Goal: Task Accomplishment & Management: Use online tool/utility

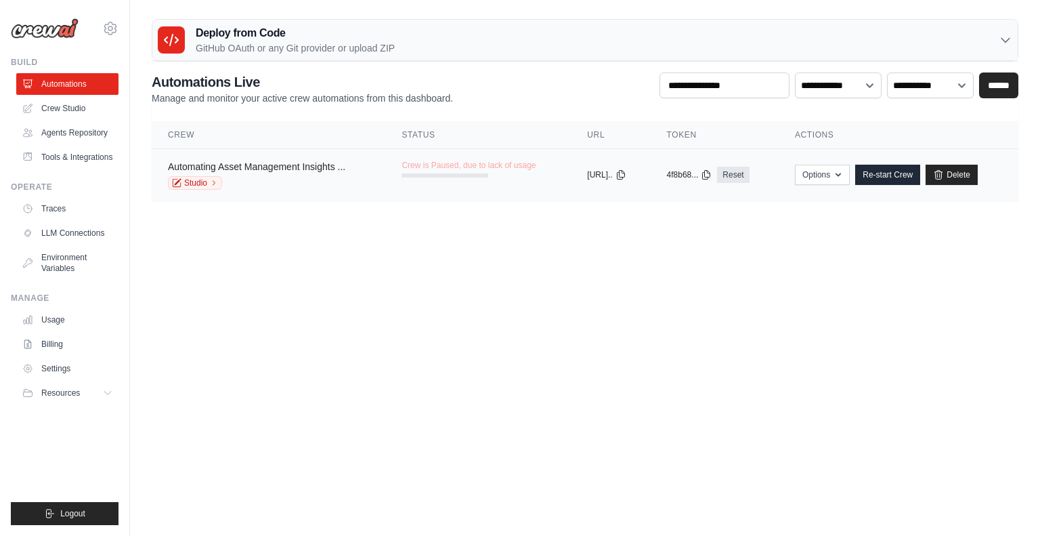
click at [301, 165] on link "Automating Asset Management Insights ..." at bounding box center [256, 166] width 177 height 11
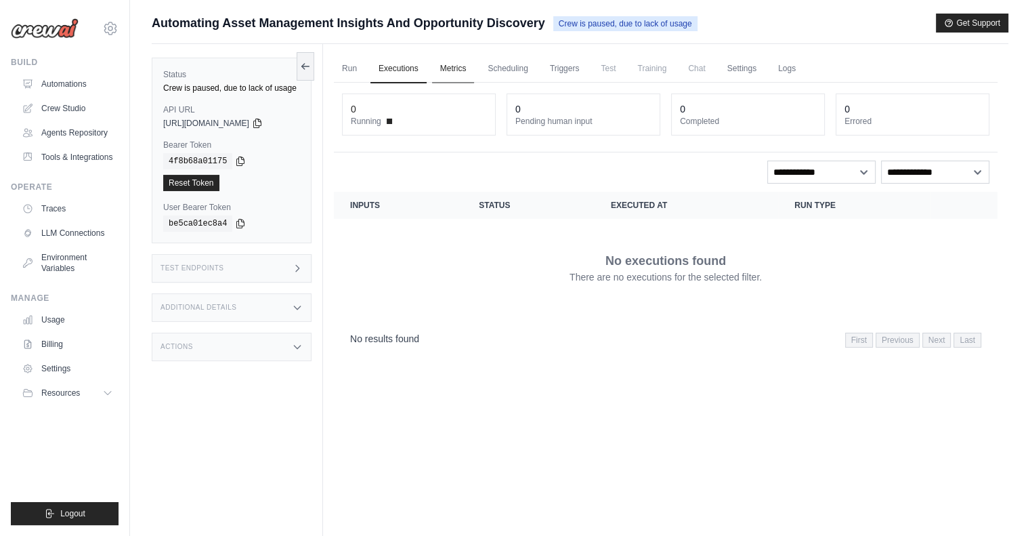
click at [452, 68] on link "Metrics" at bounding box center [453, 69] width 43 height 28
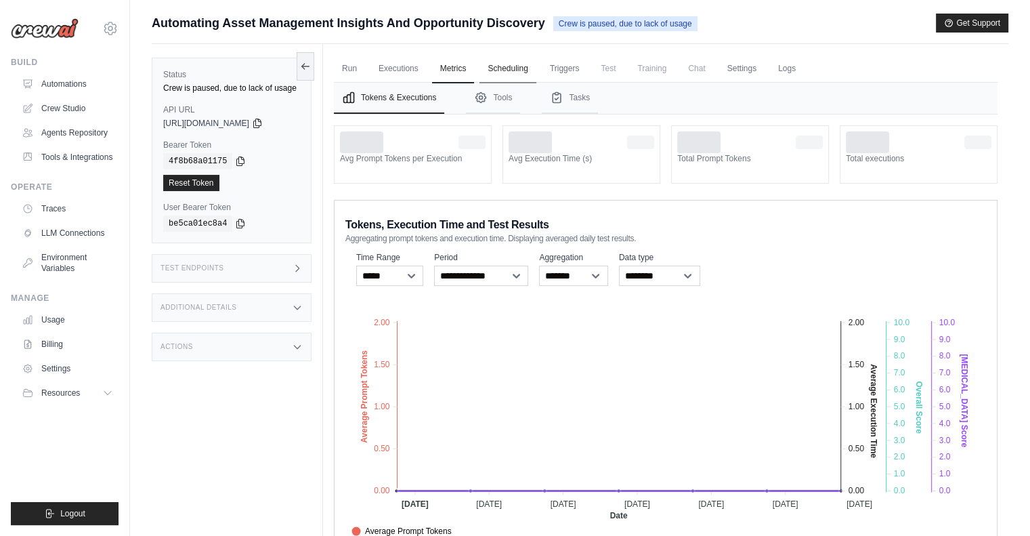
click at [509, 68] on link "Scheduling" at bounding box center [508, 69] width 56 height 28
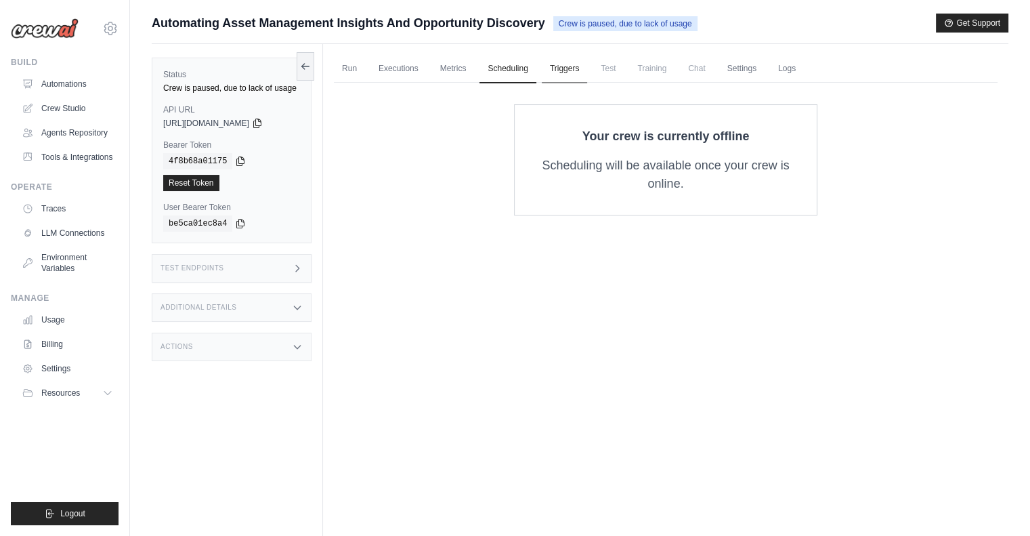
click at [572, 69] on link "Triggers" at bounding box center [565, 69] width 46 height 28
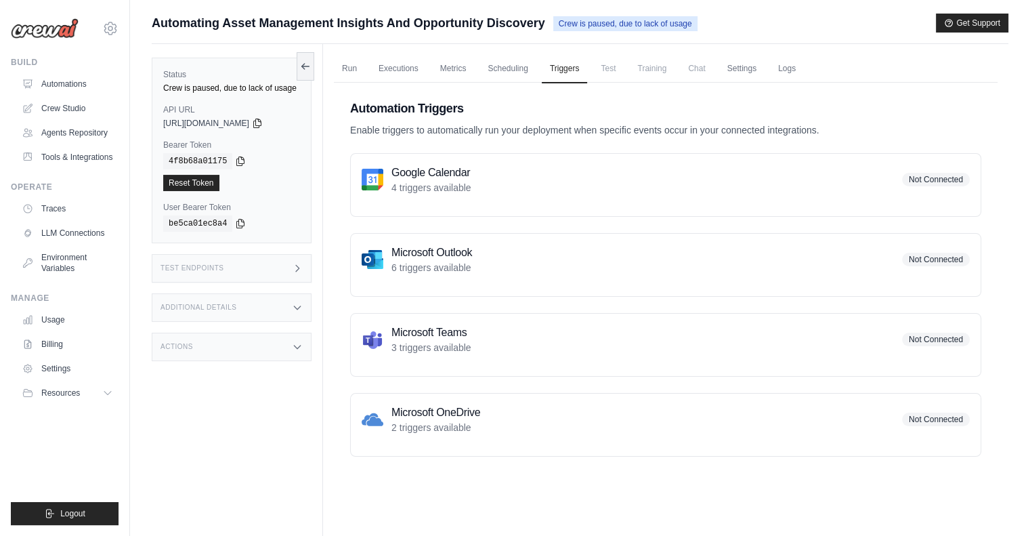
click at [704, 73] on span "Chat" at bounding box center [696, 68] width 33 height 27
click at [740, 73] on link "Settings" at bounding box center [741, 69] width 45 height 28
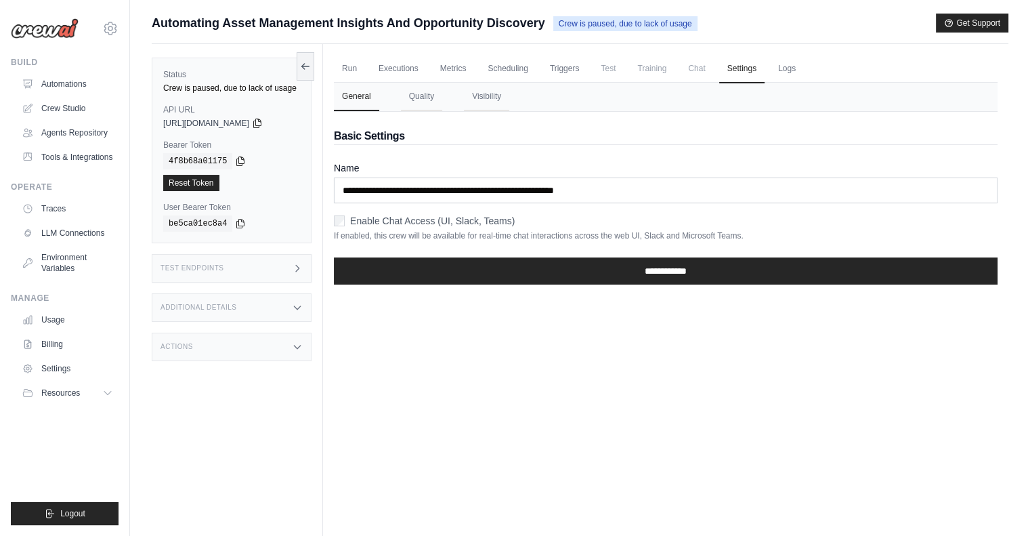
click at [810, 70] on ul "Run Executions Metrics Scheduling Triggers Test Training Chat Settings Logs" at bounding box center [666, 69] width 664 height 28
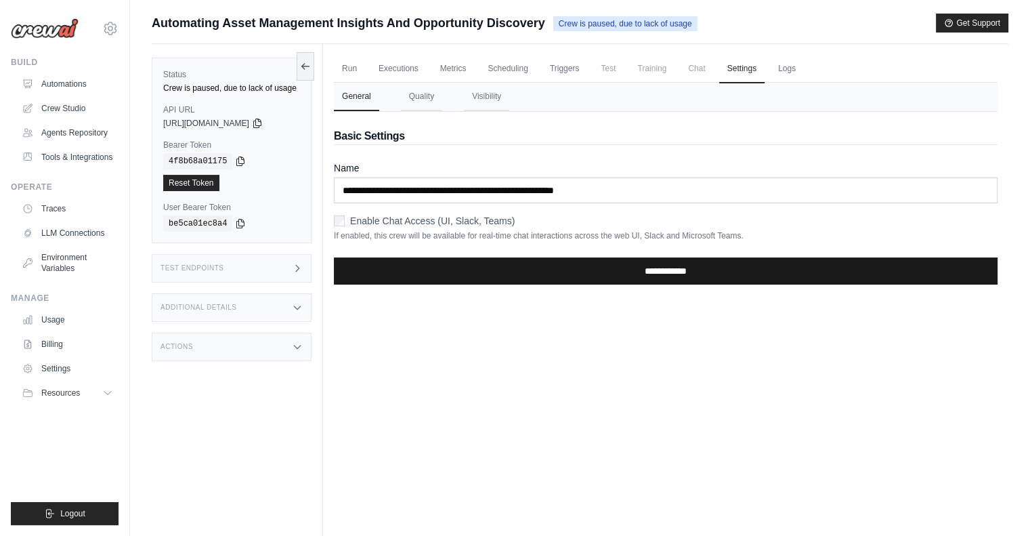
click at [621, 259] on input "**********" at bounding box center [666, 270] width 664 height 27
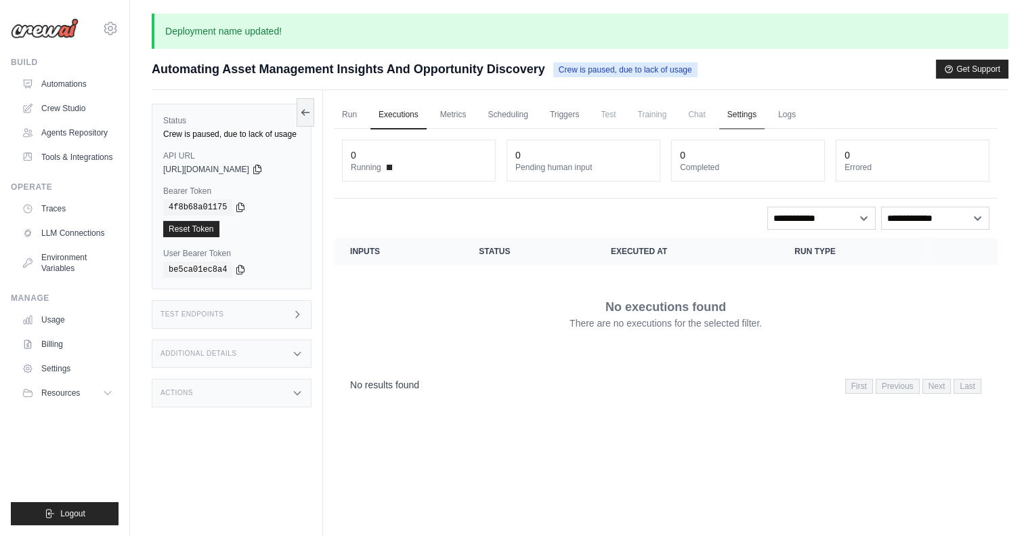
click at [744, 120] on link "Settings" at bounding box center [741, 115] width 45 height 28
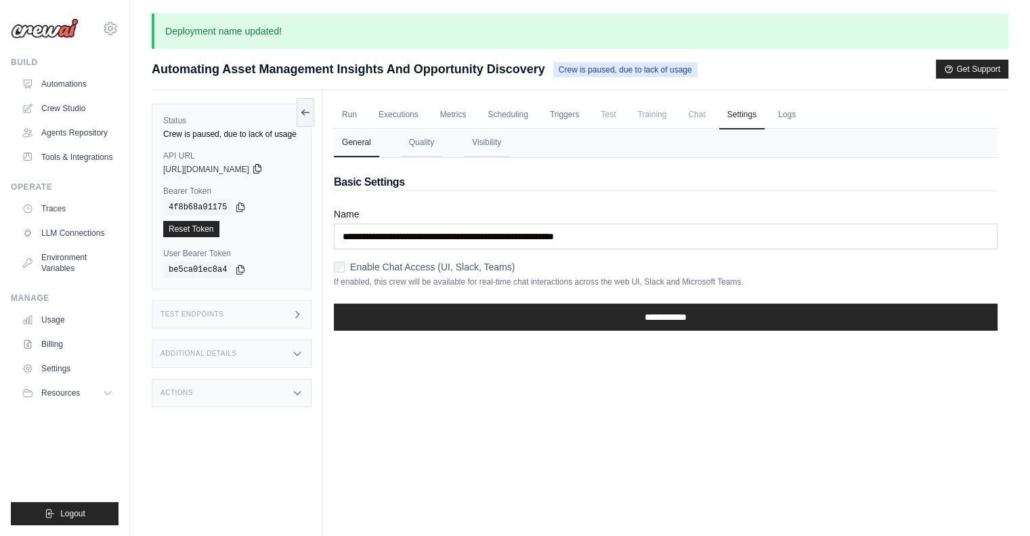
click at [263, 169] on icon at bounding box center [257, 168] width 11 height 11
click at [356, 103] on link "Run" at bounding box center [349, 115] width 31 height 28
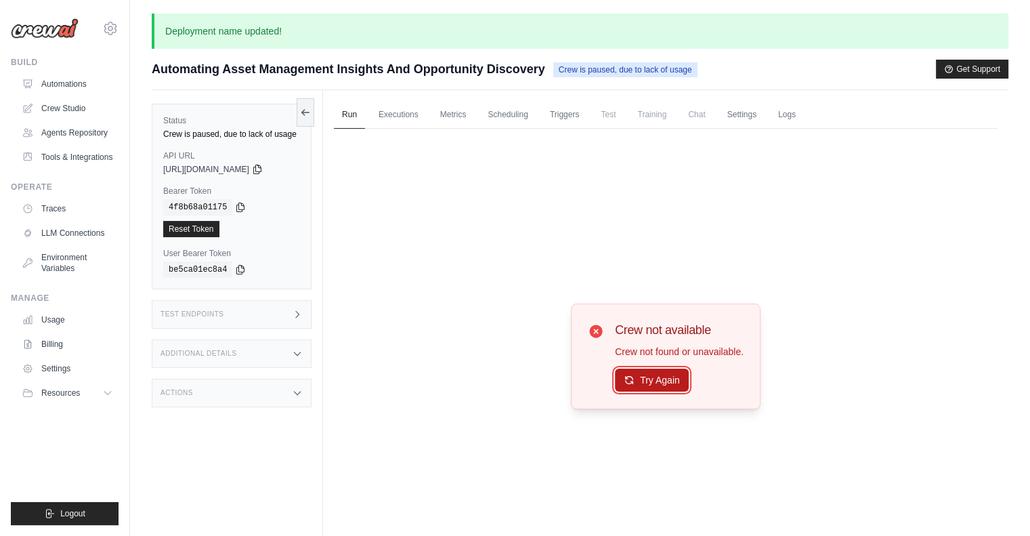
click at [654, 372] on button "Try Again" at bounding box center [652, 379] width 74 height 23
click at [654, 372] on button "Try Again" at bounding box center [652, 380] width 74 height 23
click at [400, 119] on link "Executions" at bounding box center [399, 115] width 56 height 28
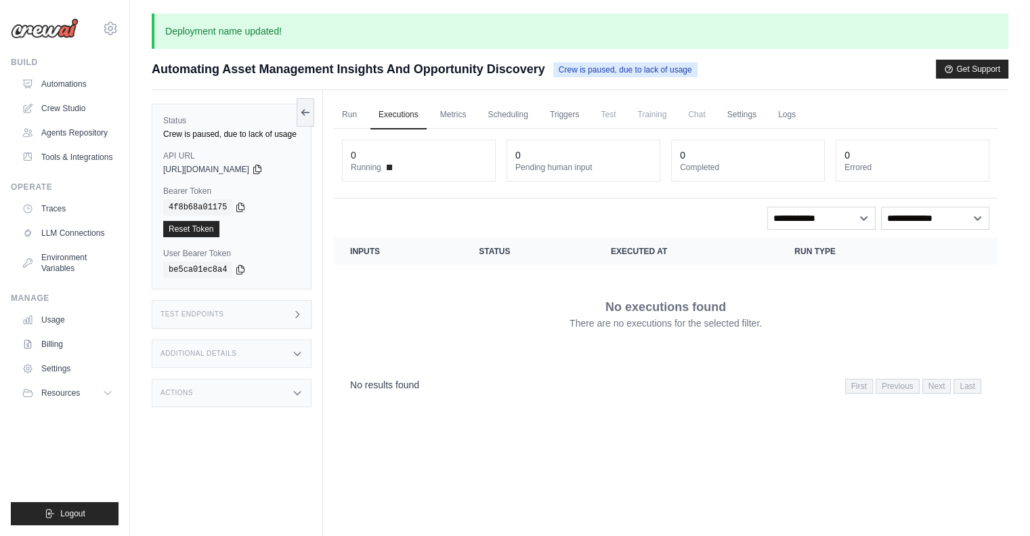
click at [671, 70] on span "Crew is paused, due to lack of usage" at bounding box center [625, 69] width 144 height 15
click at [267, 319] on div "Test Endpoints" at bounding box center [232, 314] width 160 height 28
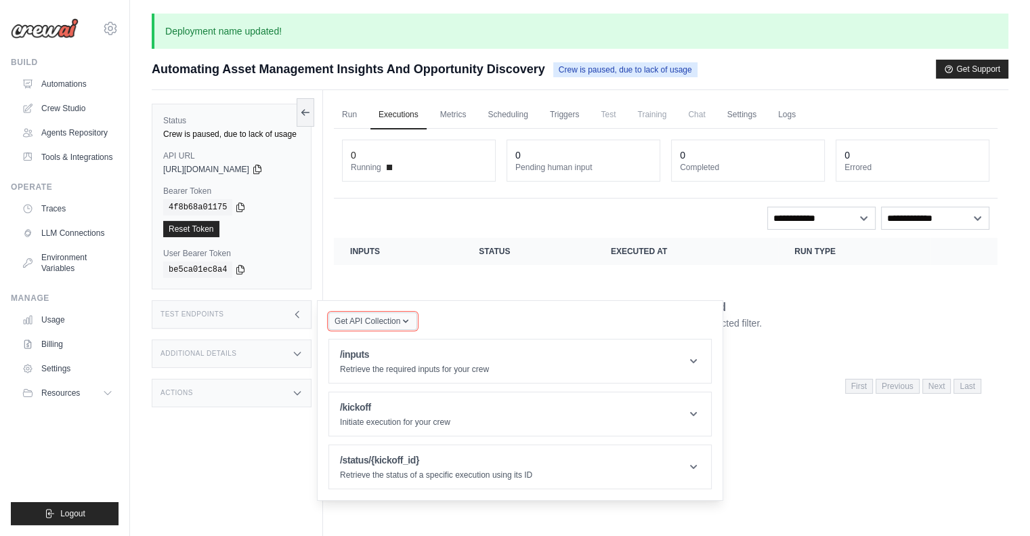
click at [409, 321] on icon "button" at bounding box center [405, 321] width 11 height 11
click at [420, 351] on div "Postman API Collection" at bounding box center [404, 351] width 130 height 14
click at [489, 278] on div "No executions found There are no executions for the selected filter." at bounding box center [665, 314] width 631 height 76
click at [275, 216] on div "copied 4f8b68a01175 Reset Token" at bounding box center [231, 218] width 137 height 38
click at [222, 429] on div "Status Crew is paused, due to lack of usage API URL copied [URL][DOMAIN_NAME] B…" at bounding box center [237, 358] width 171 height 536
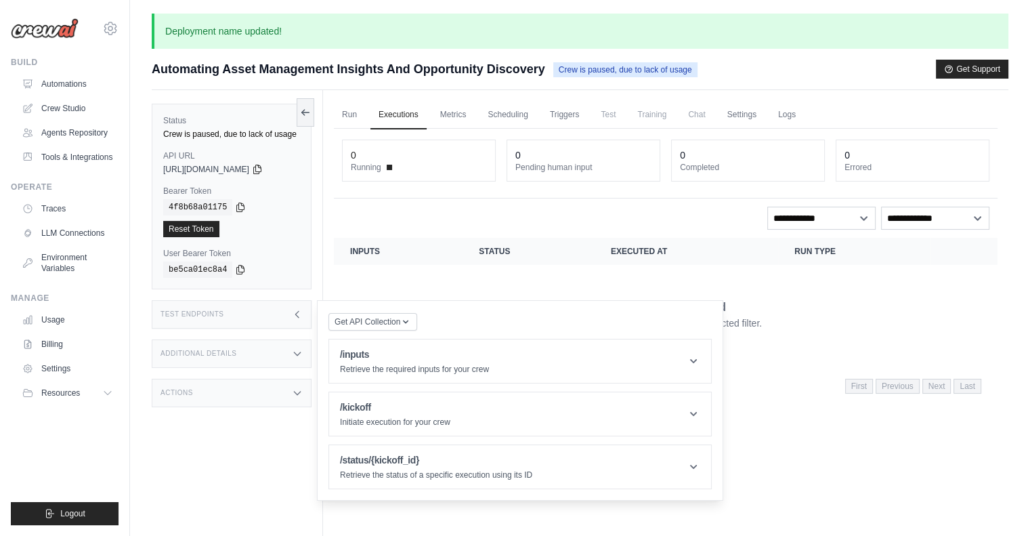
click at [285, 318] on div "Test Endpoints" at bounding box center [232, 314] width 160 height 28
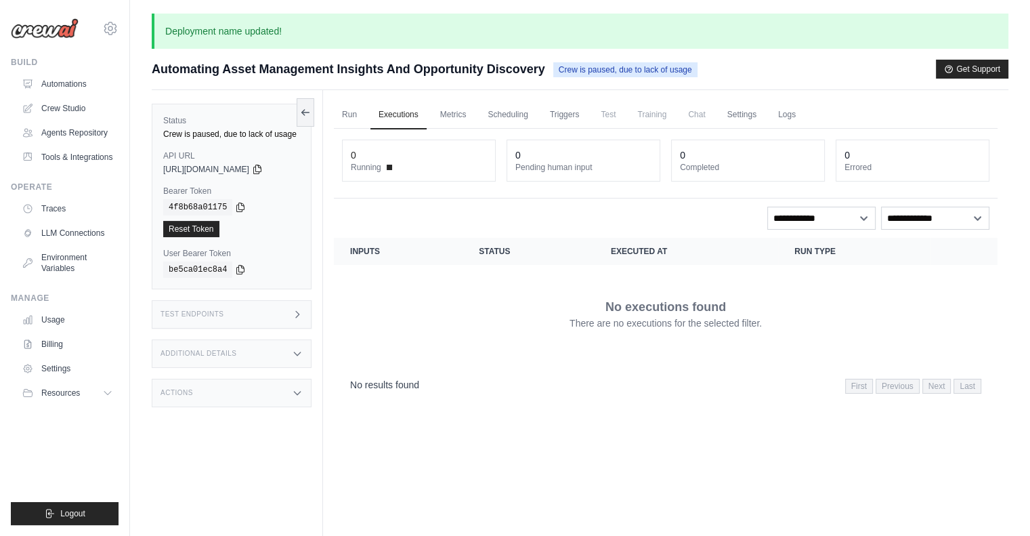
click at [295, 350] on icon at bounding box center [297, 353] width 11 height 11
click at [294, 385] on div "Actions" at bounding box center [232, 393] width 160 height 28
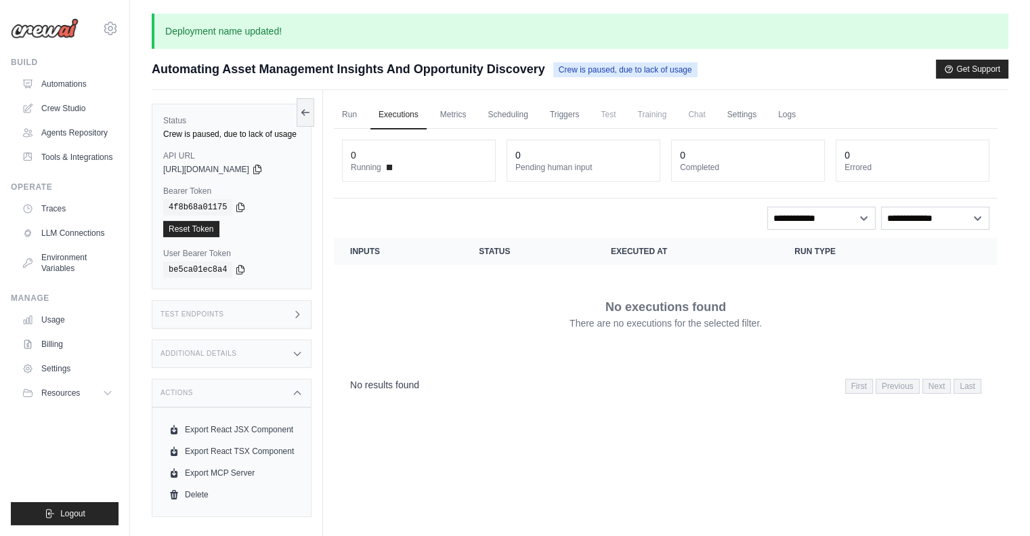
click at [294, 385] on div "Actions" at bounding box center [232, 393] width 160 height 28
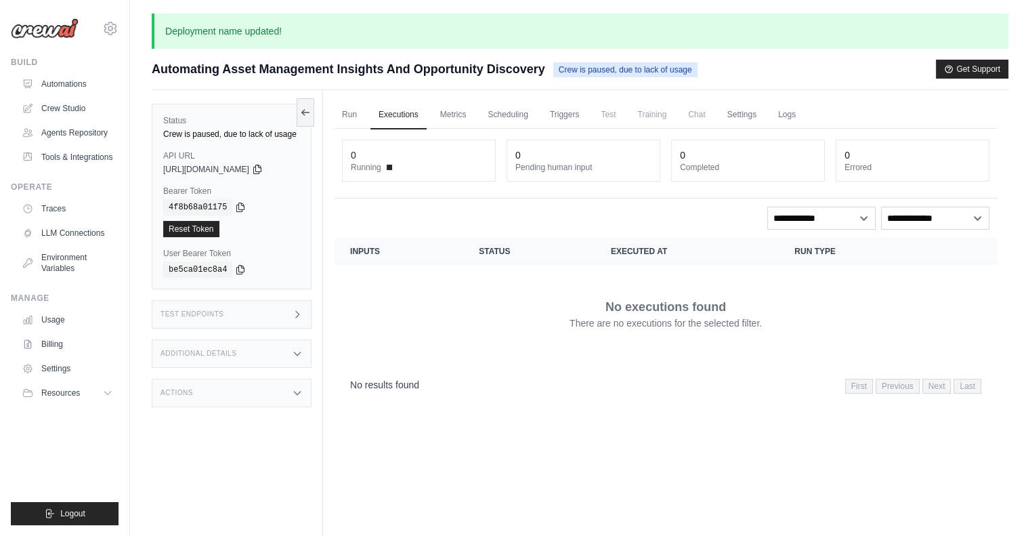
click at [294, 385] on div "Actions" at bounding box center [232, 393] width 160 height 28
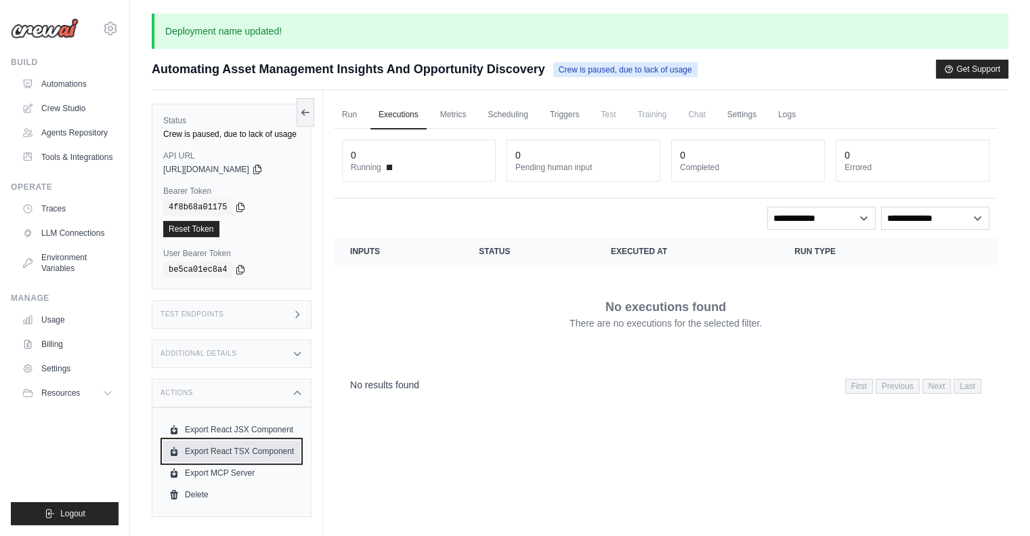
click at [265, 446] on link "Export React TSX Component" at bounding box center [231, 451] width 137 height 22
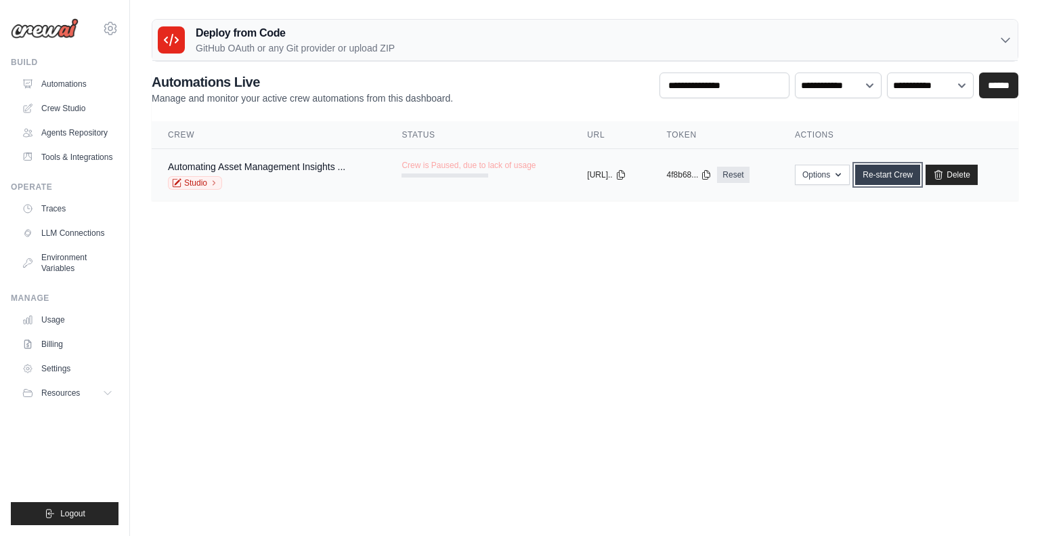
click at [888, 175] on link "Re-start Crew" at bounding box center [887, 175] width 65 height 20
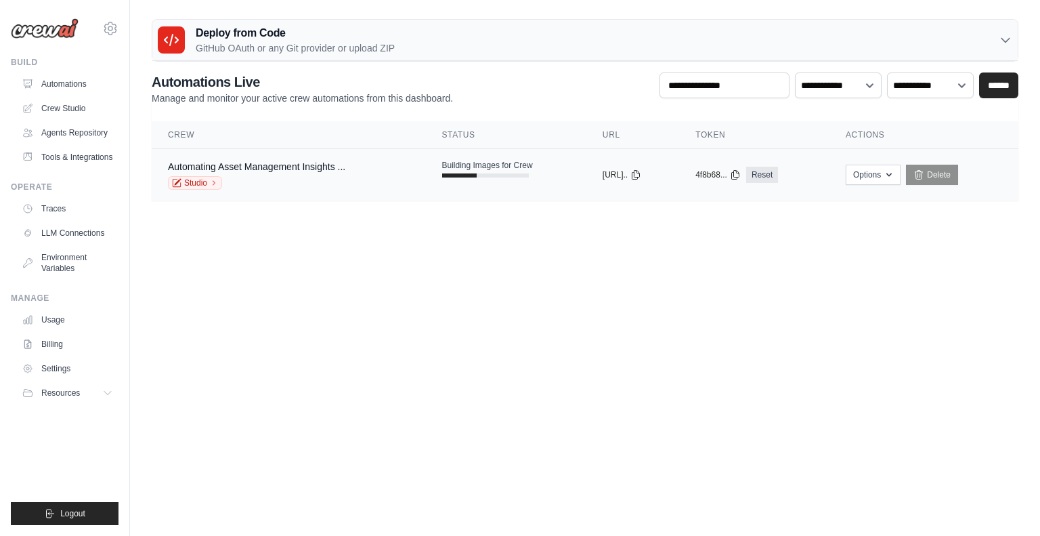
click at [472, 165] on span "Building Images for Crew" at bounding box center [487, 165] width 91 height 11
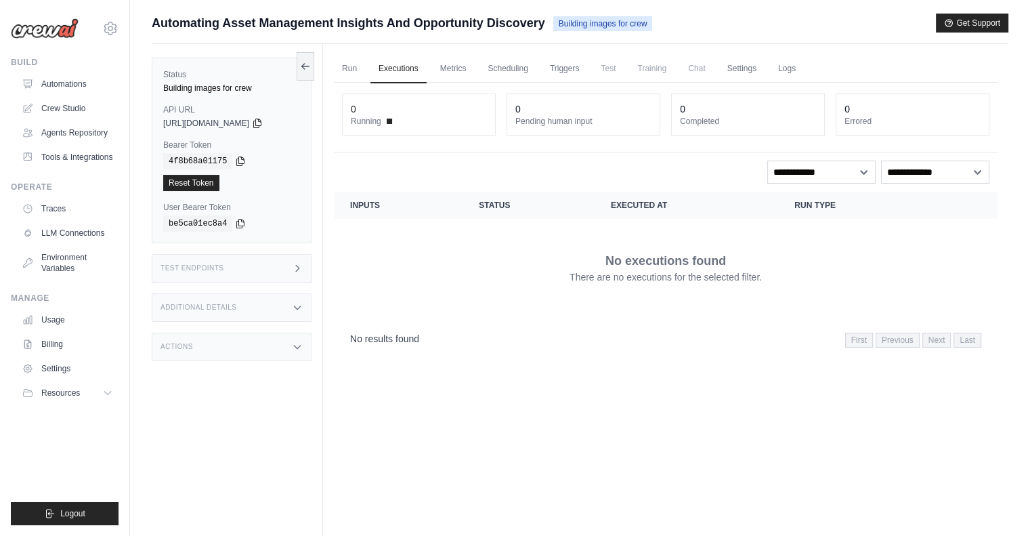
click at [692, 70] on span "Chat" at bounding box center [696, 68] width 33 height 27
click at [656, 69] on span "Training" at bounding box center [651, 68] width 45 height 27
click at [612, 71] on span "Test" at bounding box center [608, 68] width 31 height 27
click at [570, 72] on link "Triggers" at bounding box center [565, 69] width 46 height 28
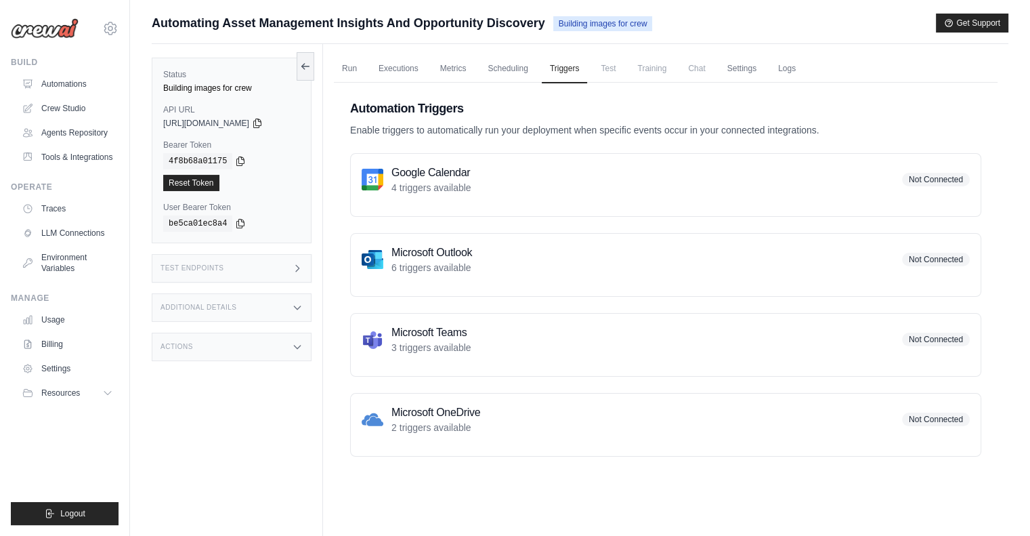
click at [933, 339] on span "Not Connected" at bounding box center [936, 340] width 68 height 14
click at [921, 271] on div "Microsoft Outlook 6 triggers available Not Connected" at bounding box center [666, 260] width 608 height 30
click at [404, 259] on h3 "Microsoft Outlook" at bounding box center [432, 253] width 81 height 16
click at [455, 421] on p "2 triggers available" at bounding box center [436, 428] width 89 height 14
click at [231, 355] on div "Actions" at bounding box center [232, 347] width 160 height 28
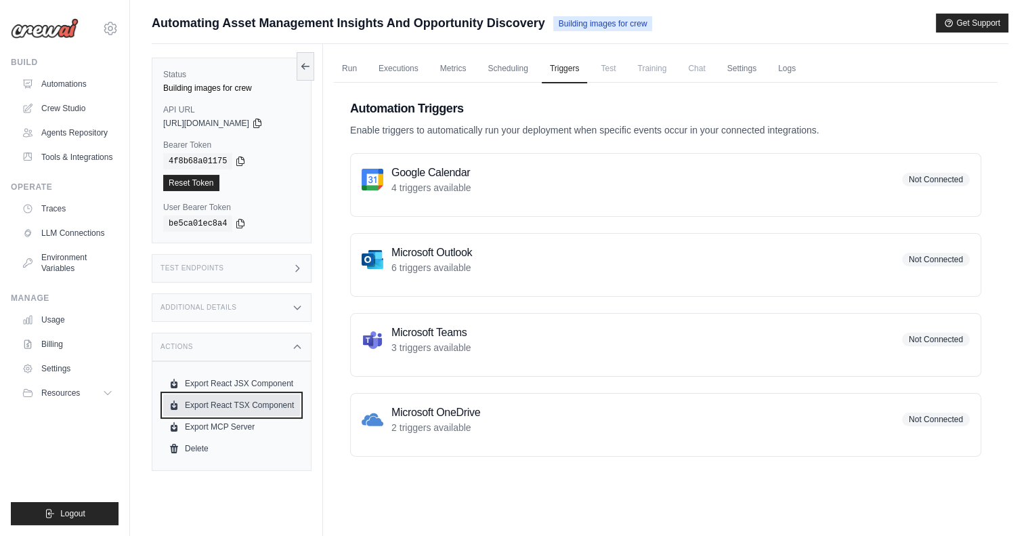
click at [238, 409] on link "Export React TSX Component" at bounding box center [231, 405] width 137 height 22
